Goal: Task Accomplishment & Management: Use online tool/utility

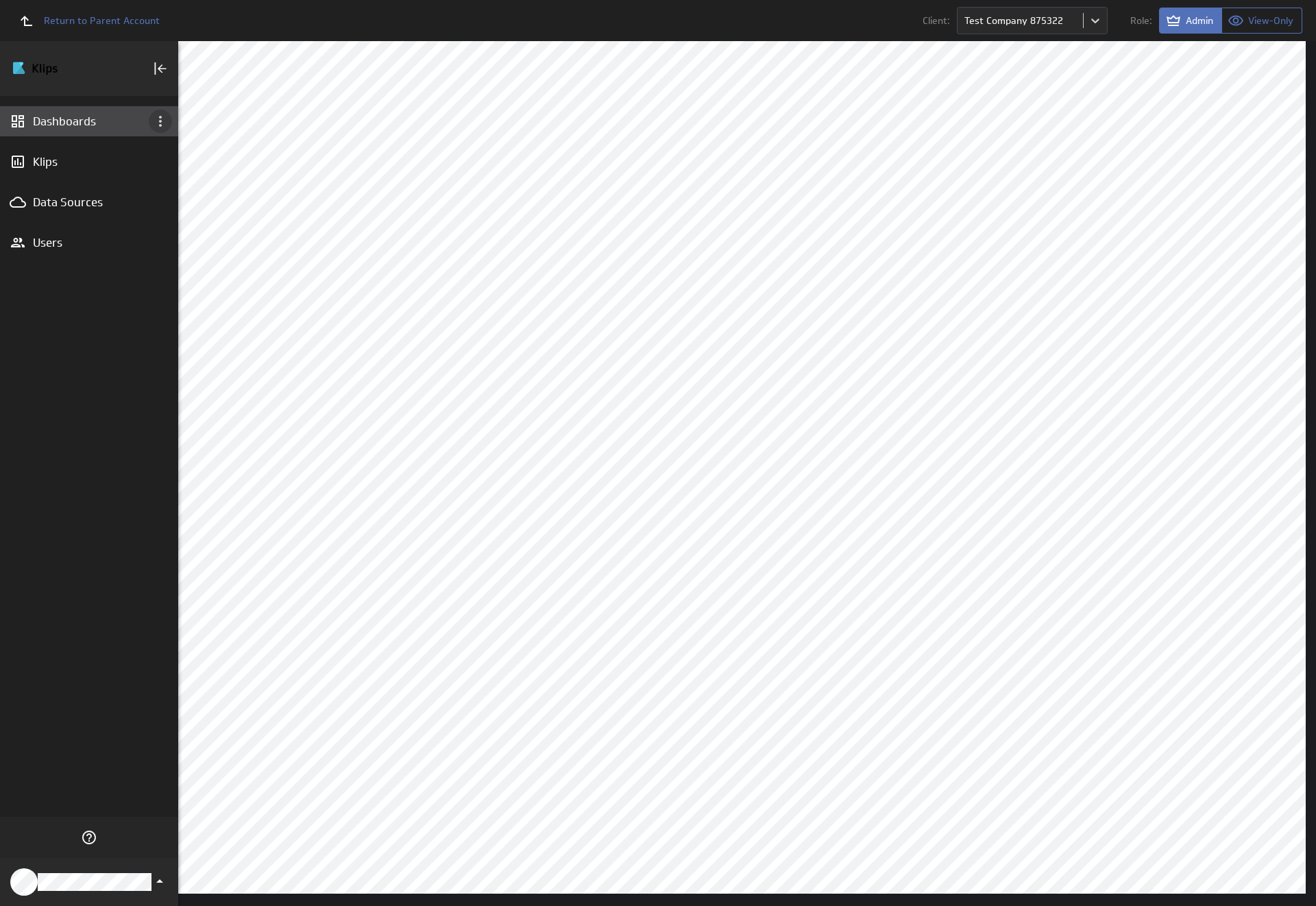
click at [160, 121] on icon "Dashboard menu" at bounding box center [160, 122] width 3 height 11
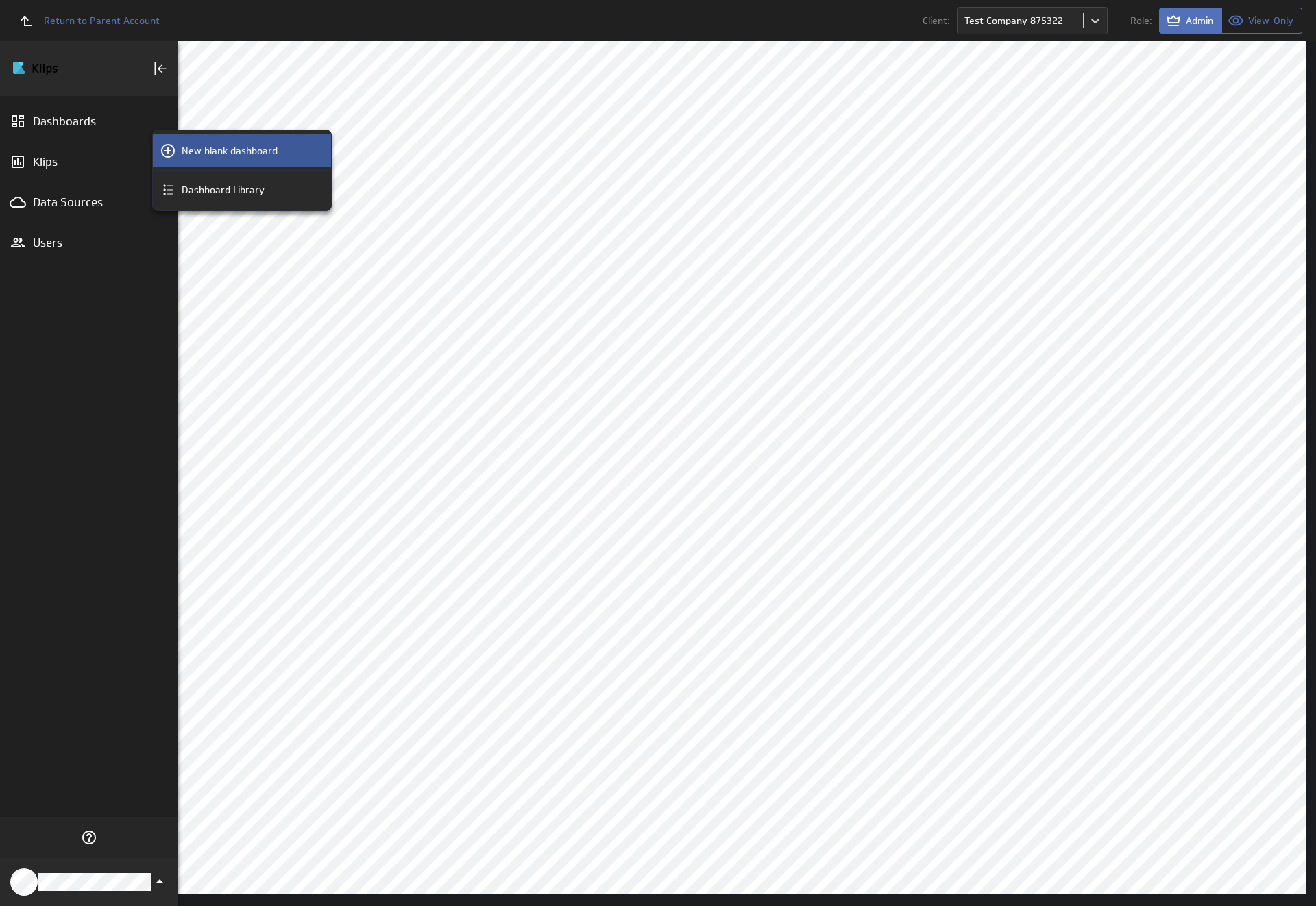
click at [242, 150] on p "New blank dashboard" at bounding box center [230, 151] width 96 height 15
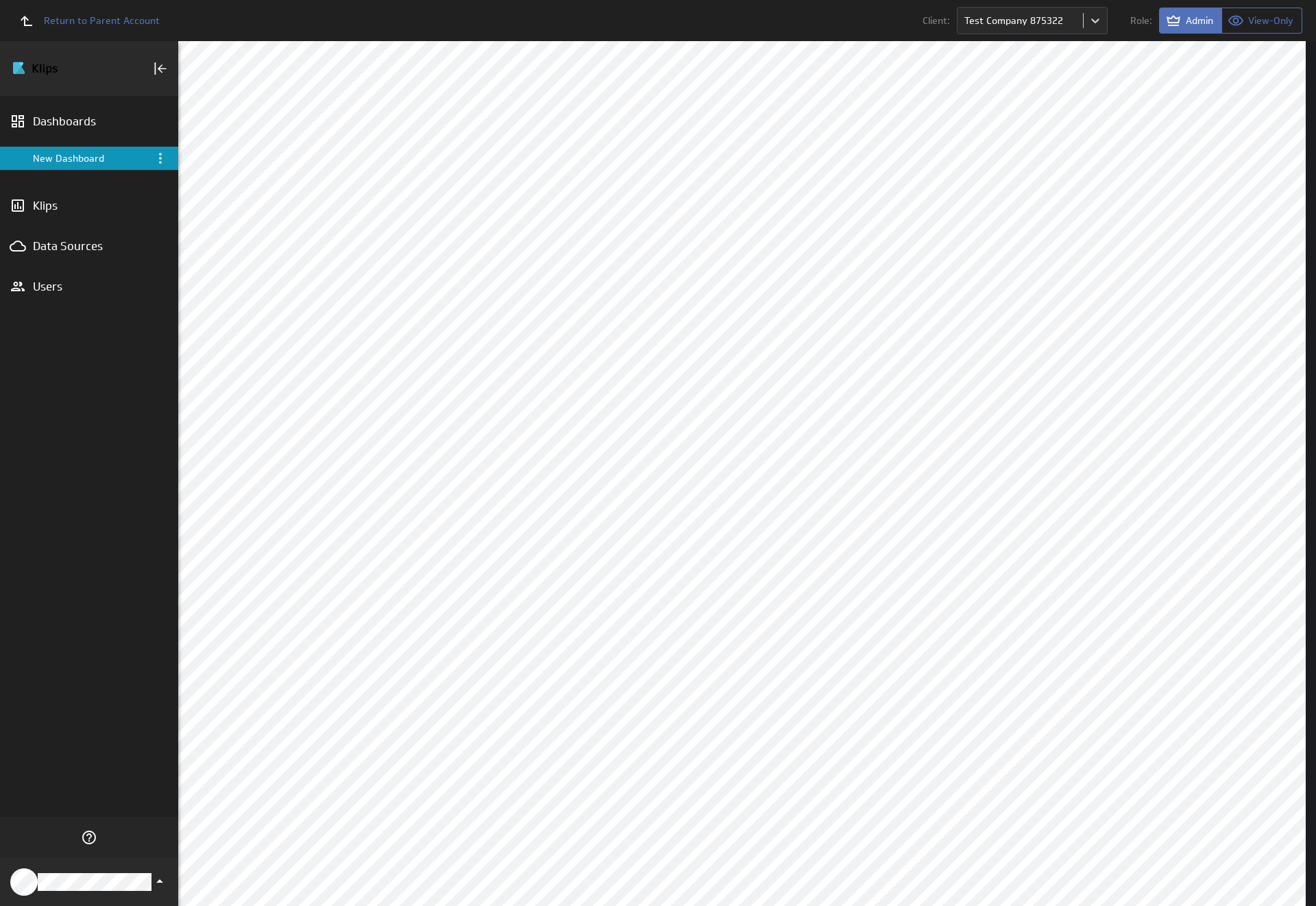
click at [89, 158] on div "New Dashboard" at bounding box center [90, 158] width 115 height 13
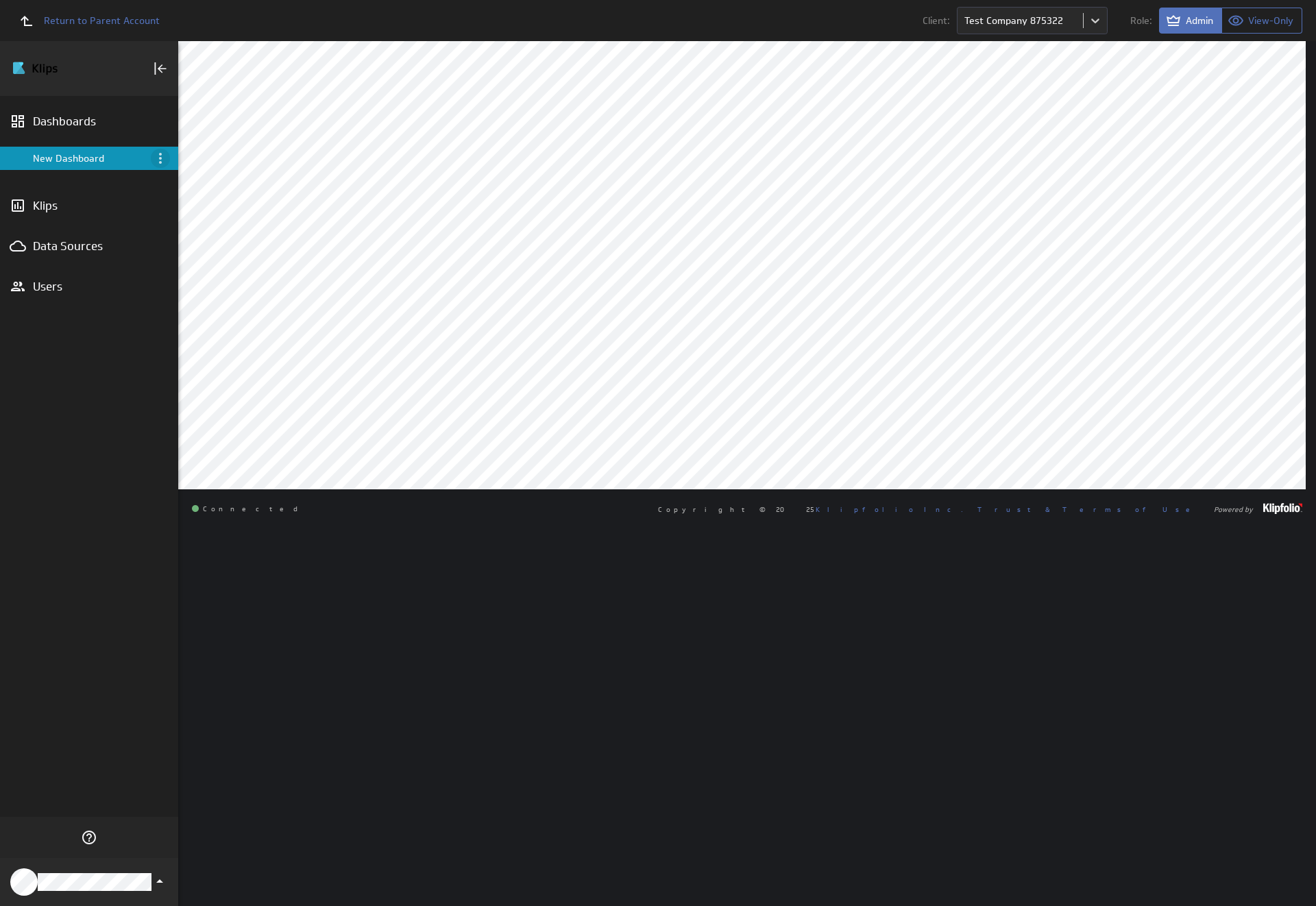
click at [160, 158] on icon "Menu" at bounding box center [160, 158] width 3 height 11
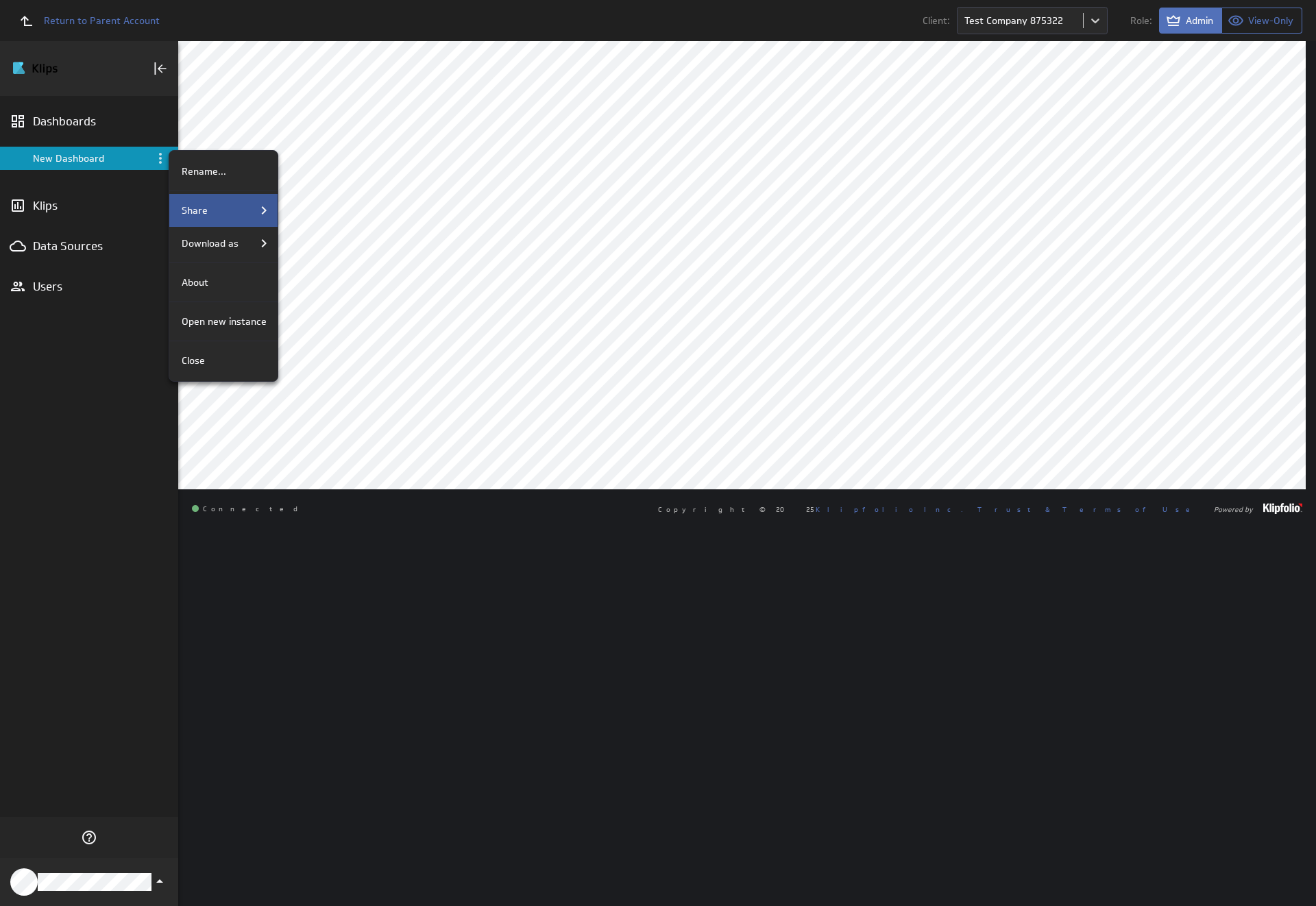
click at [222, 211] on div "Share" at bounding box center [224, 211] width 96 height 17
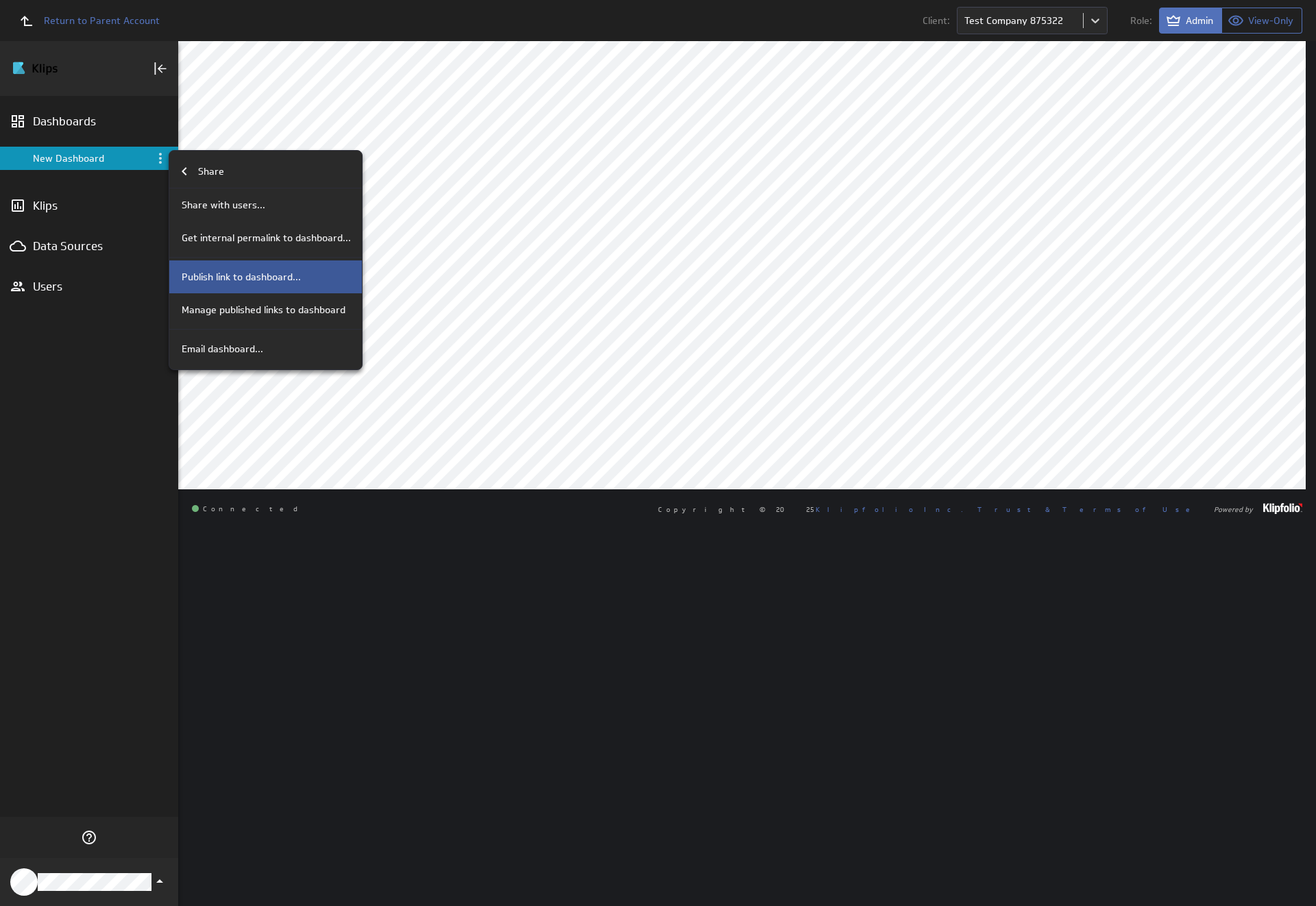
click at [264, 277] on p "Publish link to dashboard..." at bounding box center [241, 277] width 119 height 15
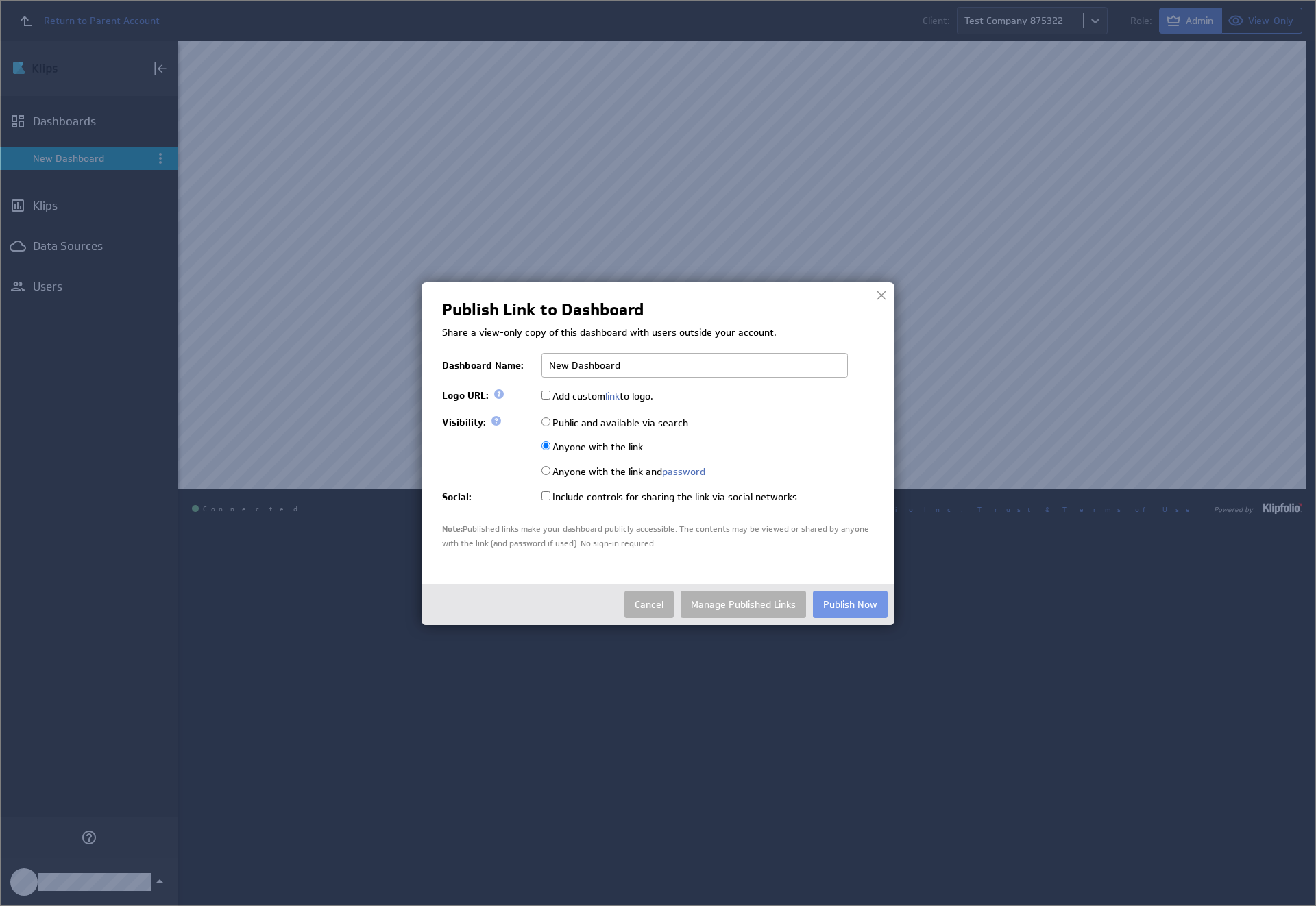
click at [546, 421] on input "Public and available via search" at bounding box center [546, 421] width 9 height 9
radio input "true"
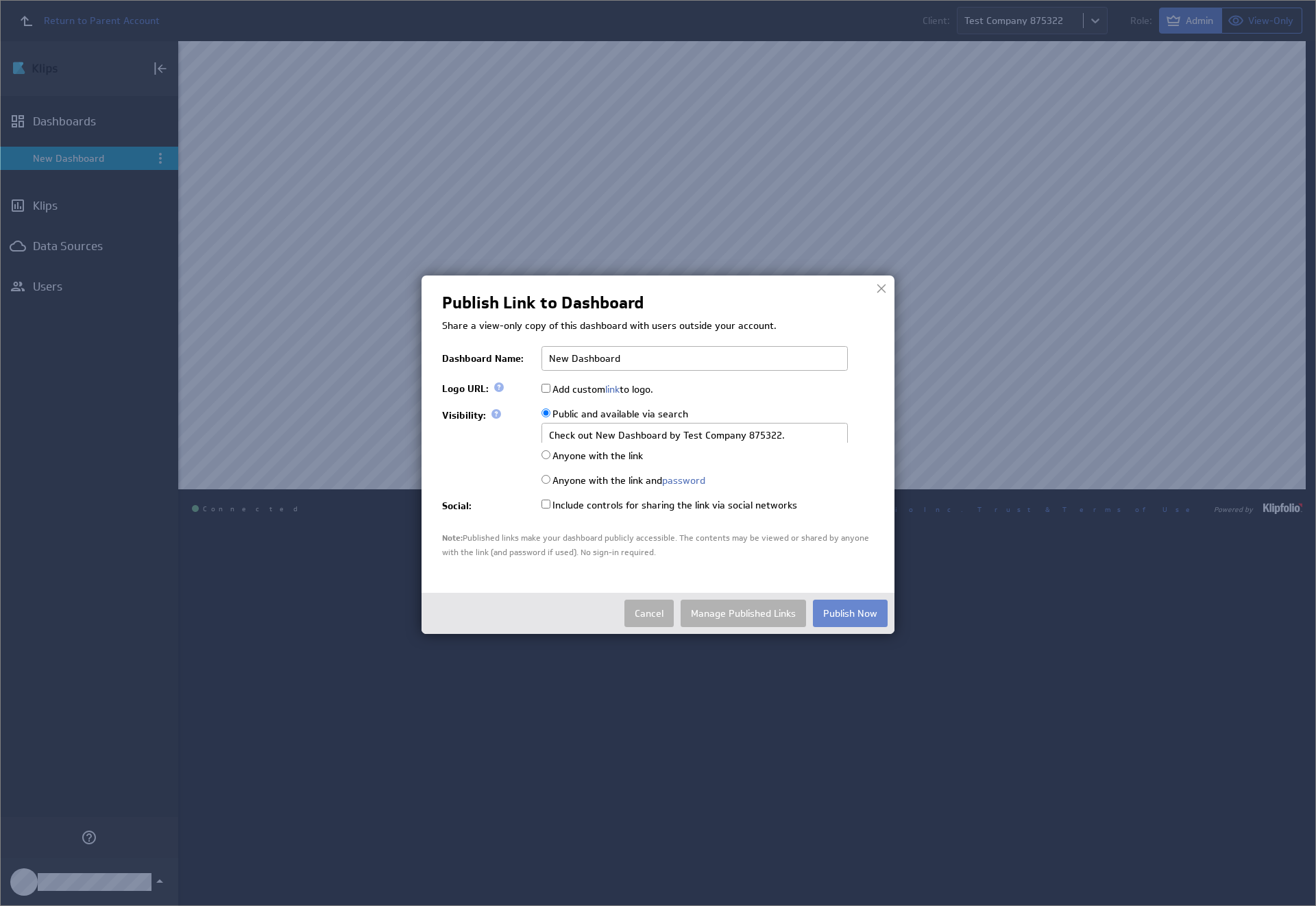
click at [850, 623] on button "Publish Now" at bounding box center [850, 613] width 75 height 27
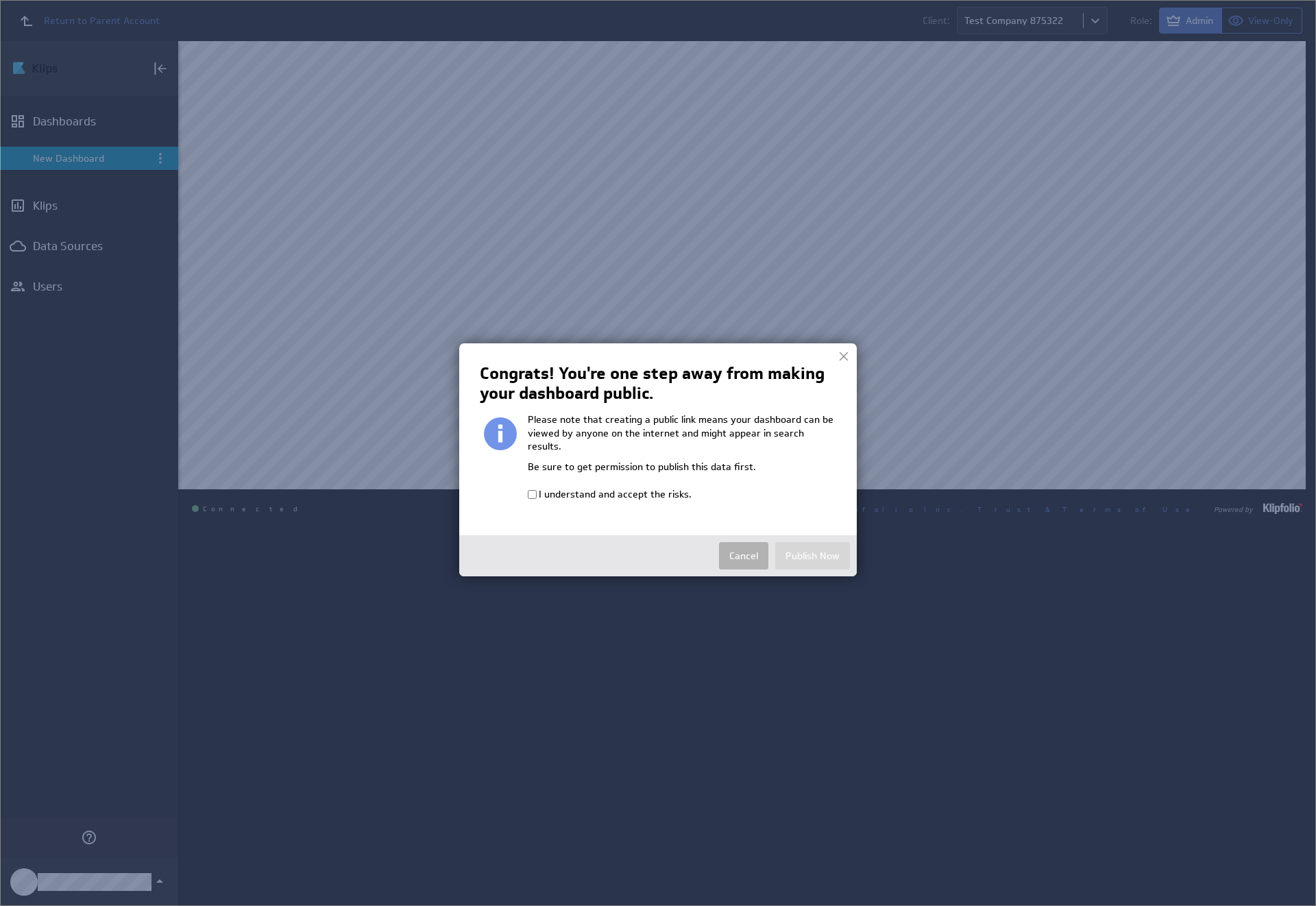
click at [532, 490] on input "I understand and accept the risks." at bounding box center [532, 494] width 9 height 9
checkbox input "true"
click at [813, 542] on button "Publish Now" at bounding box center [813, 555] width 75 height 27
